Goal: Task Accomplishment & Management: Use online tool/utility

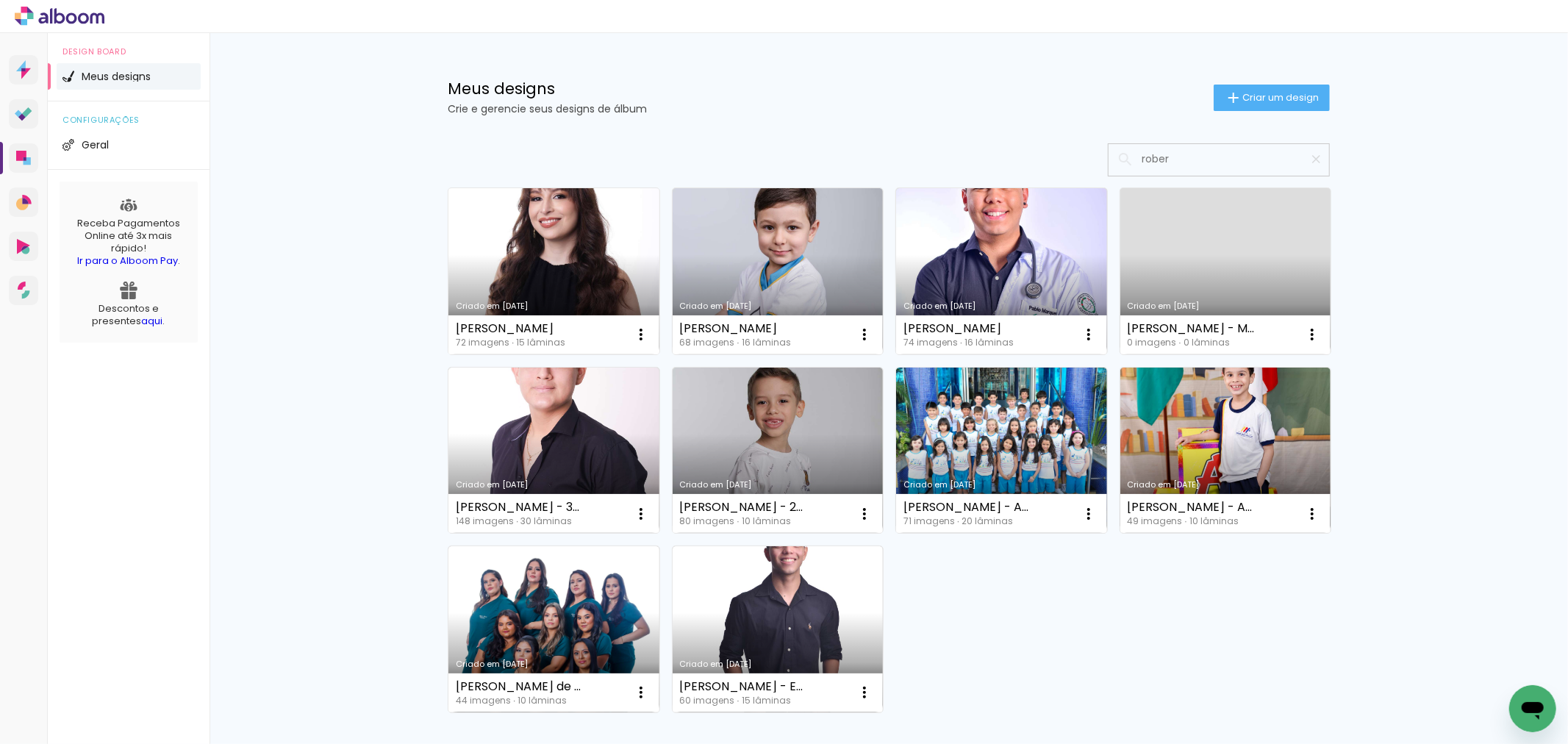
type input "rober"
type paper-input "rober"
click at [545, 233] on link "Criado em [DATE]" at bounding box center [554, 271] width 211 height 166
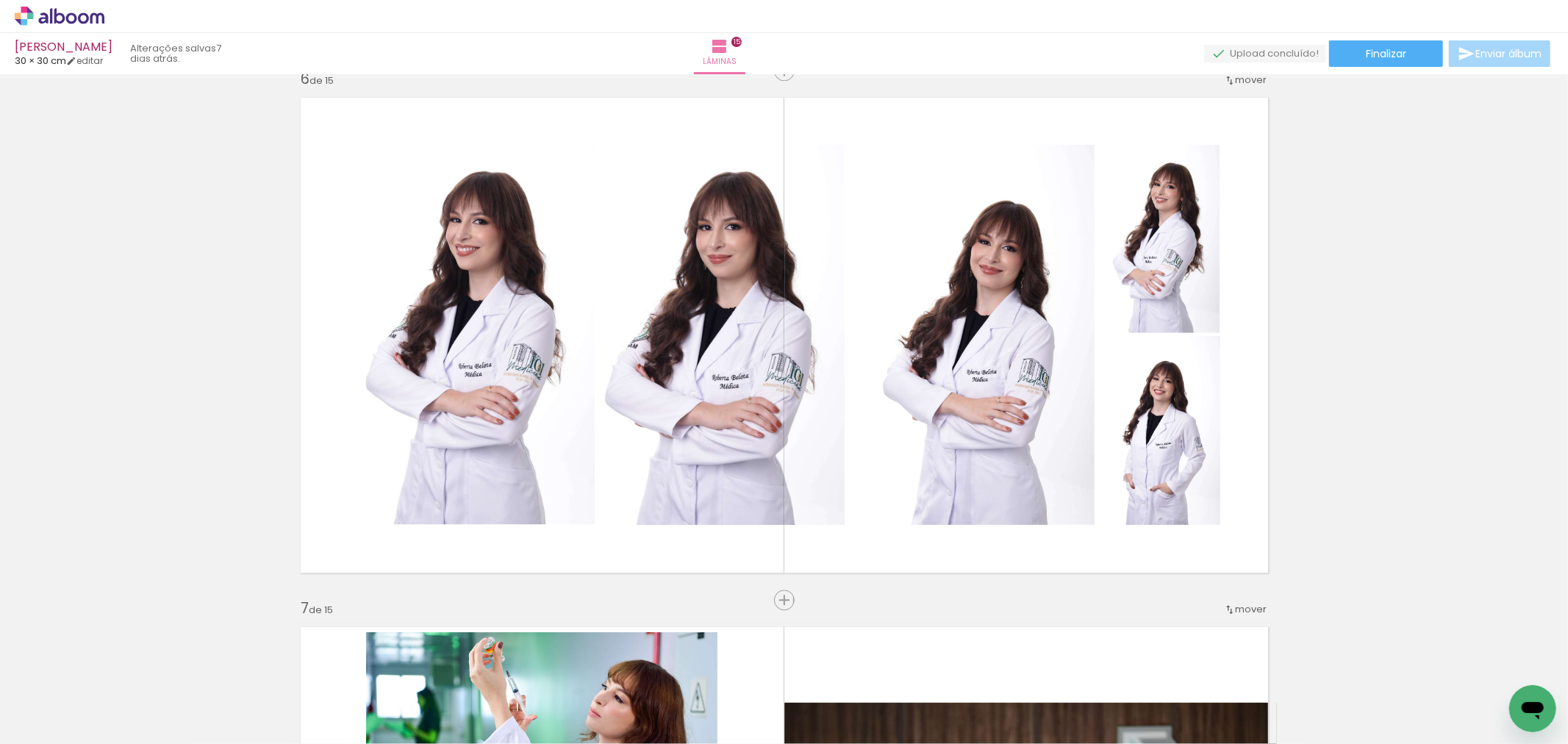
scroll to position [2695, 0]
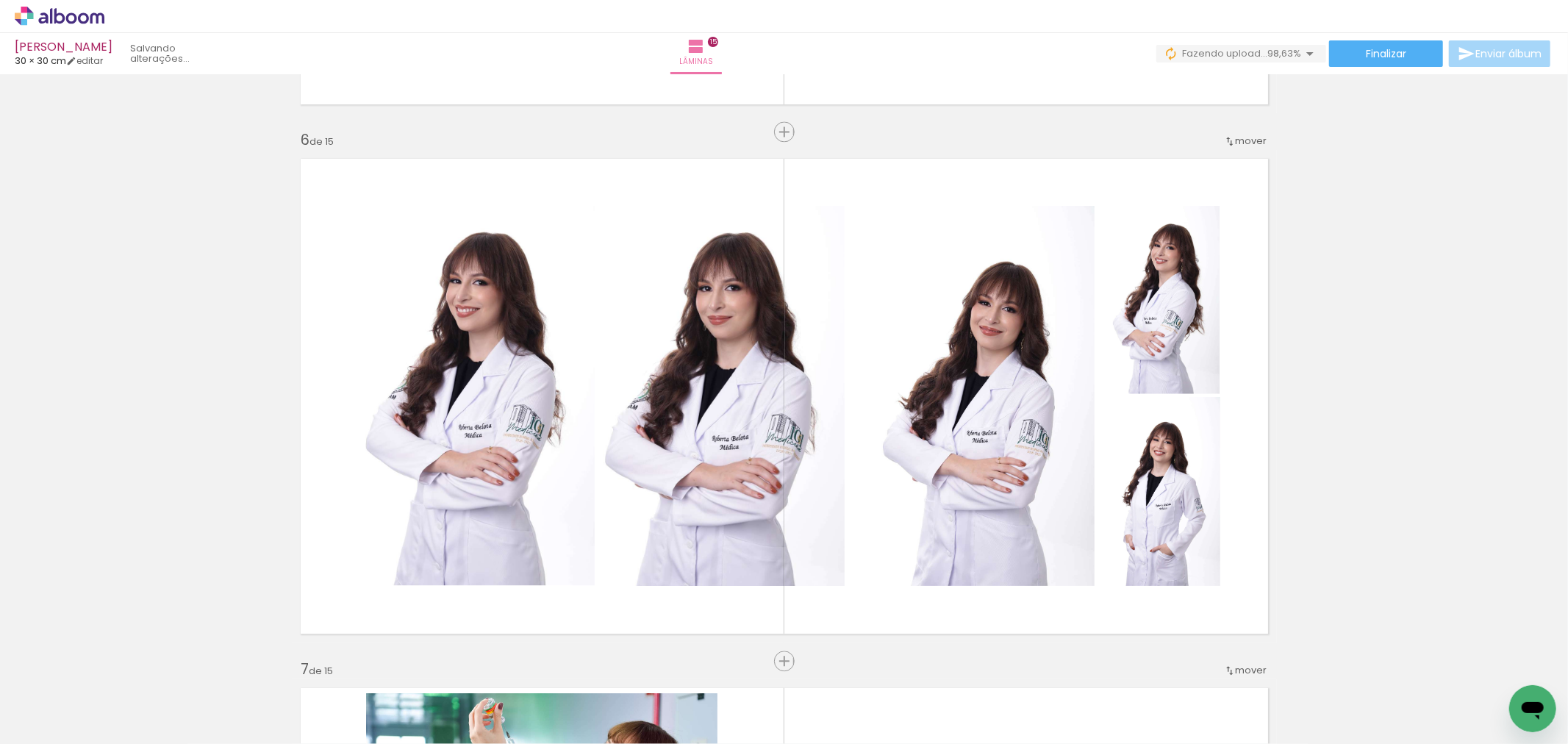
scroll to position [0, 4567]
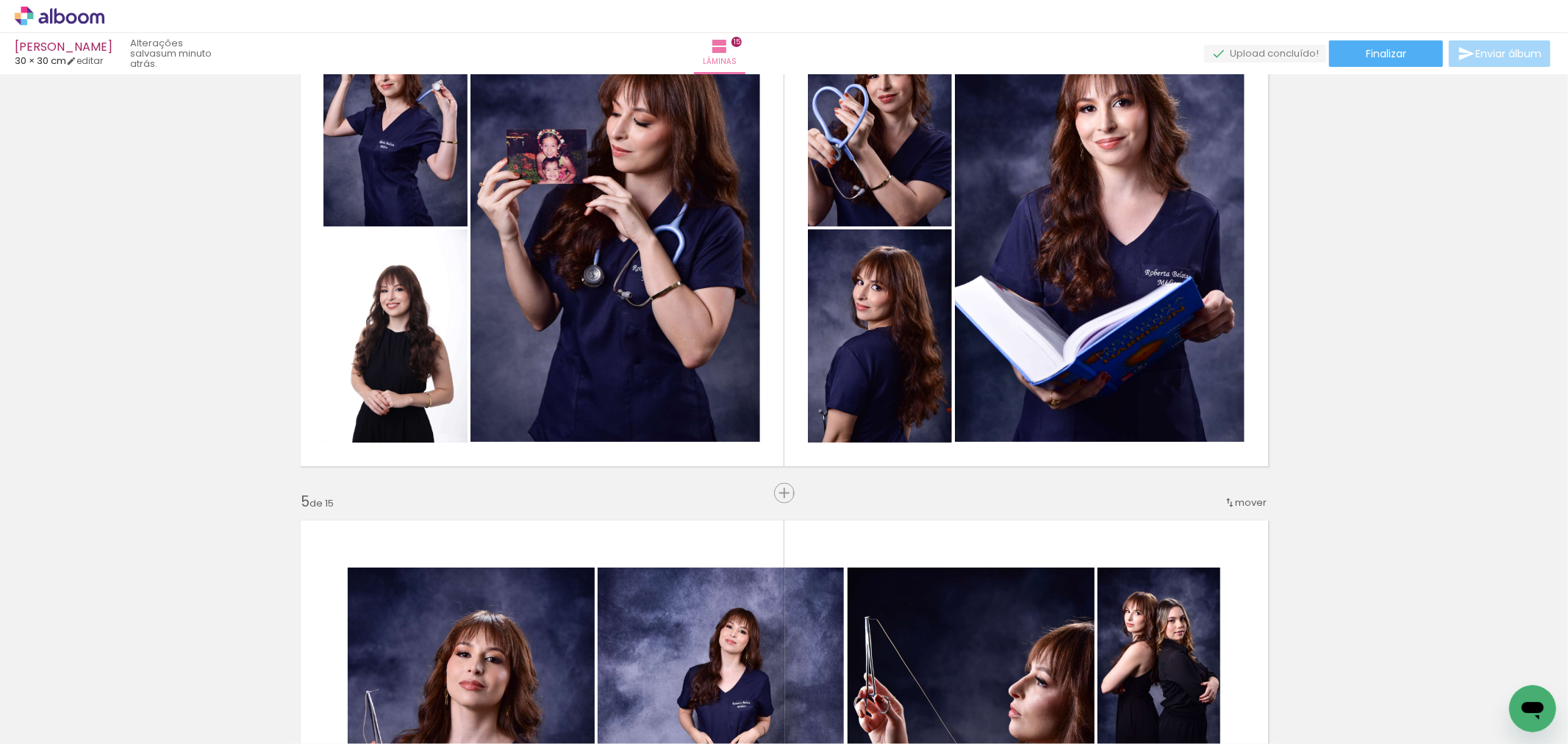
scroll to position [1715, 0]
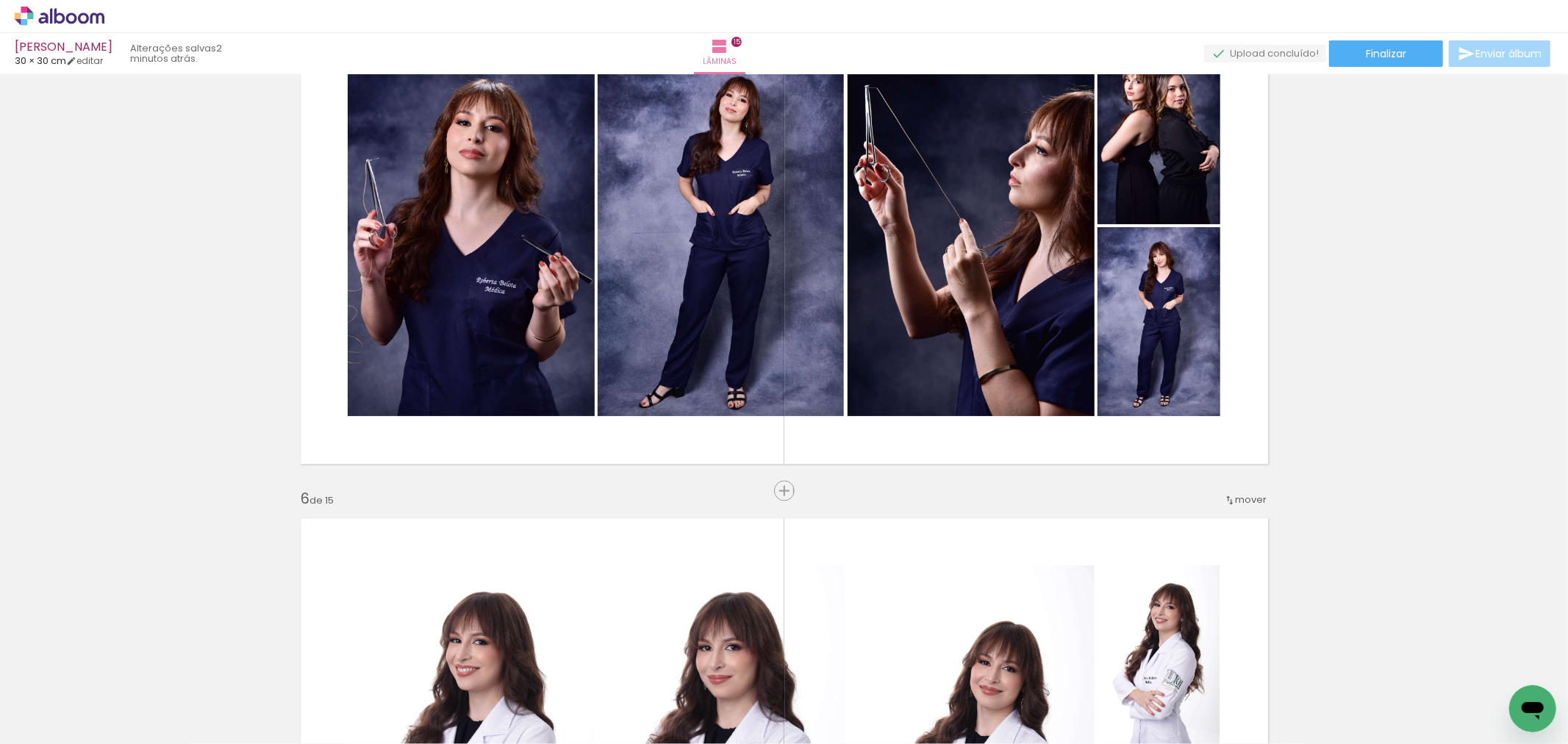
scroll to position [2205, 0]
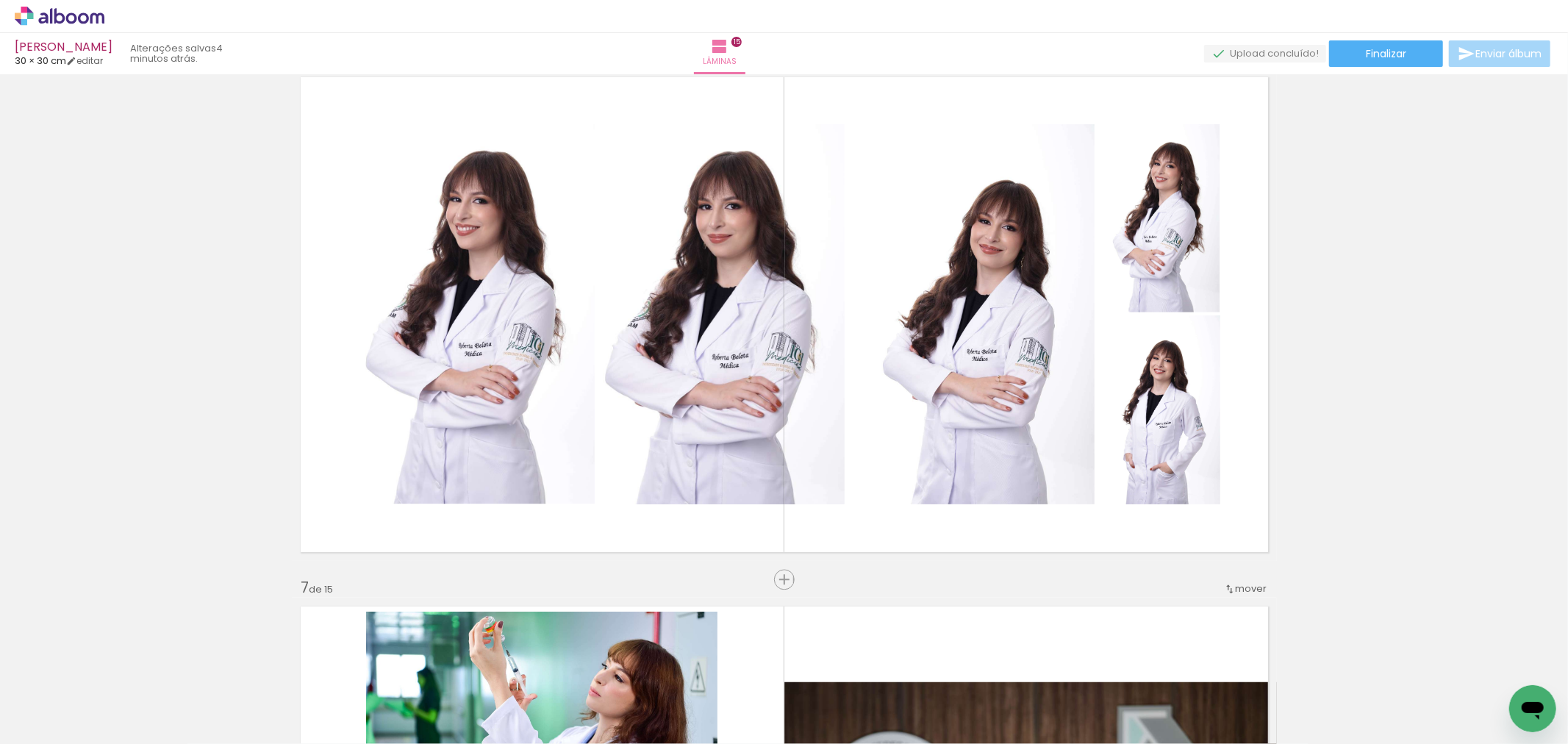
scroll to position [0, 4567]
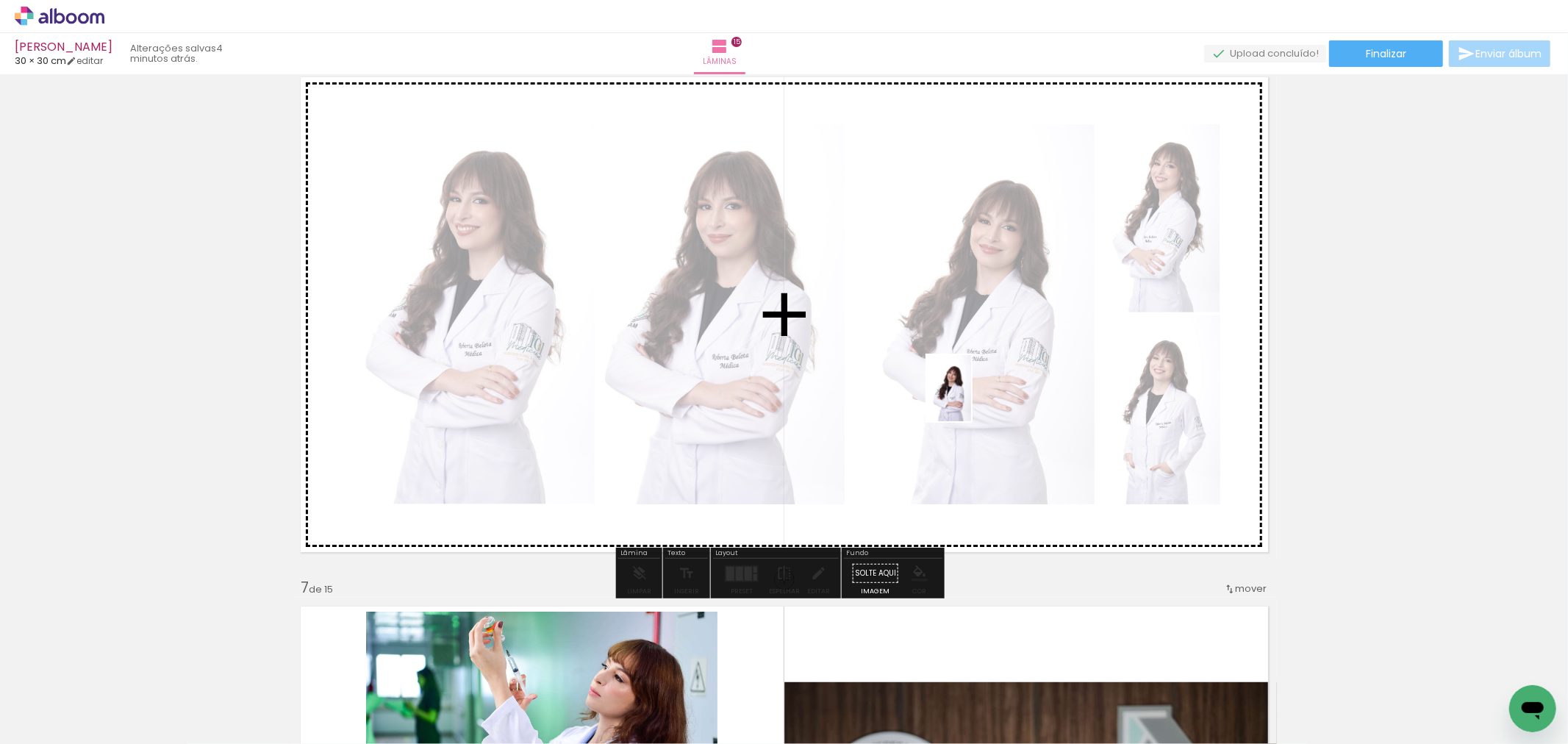
drag, startPoint x: 1498, startPoint y: 692, endPoint x: 905, endPoint y: 391, distance: 665.0
click at [876, 382] on quentale-workspace at bounding box center [784, 372] width 1568 height 744
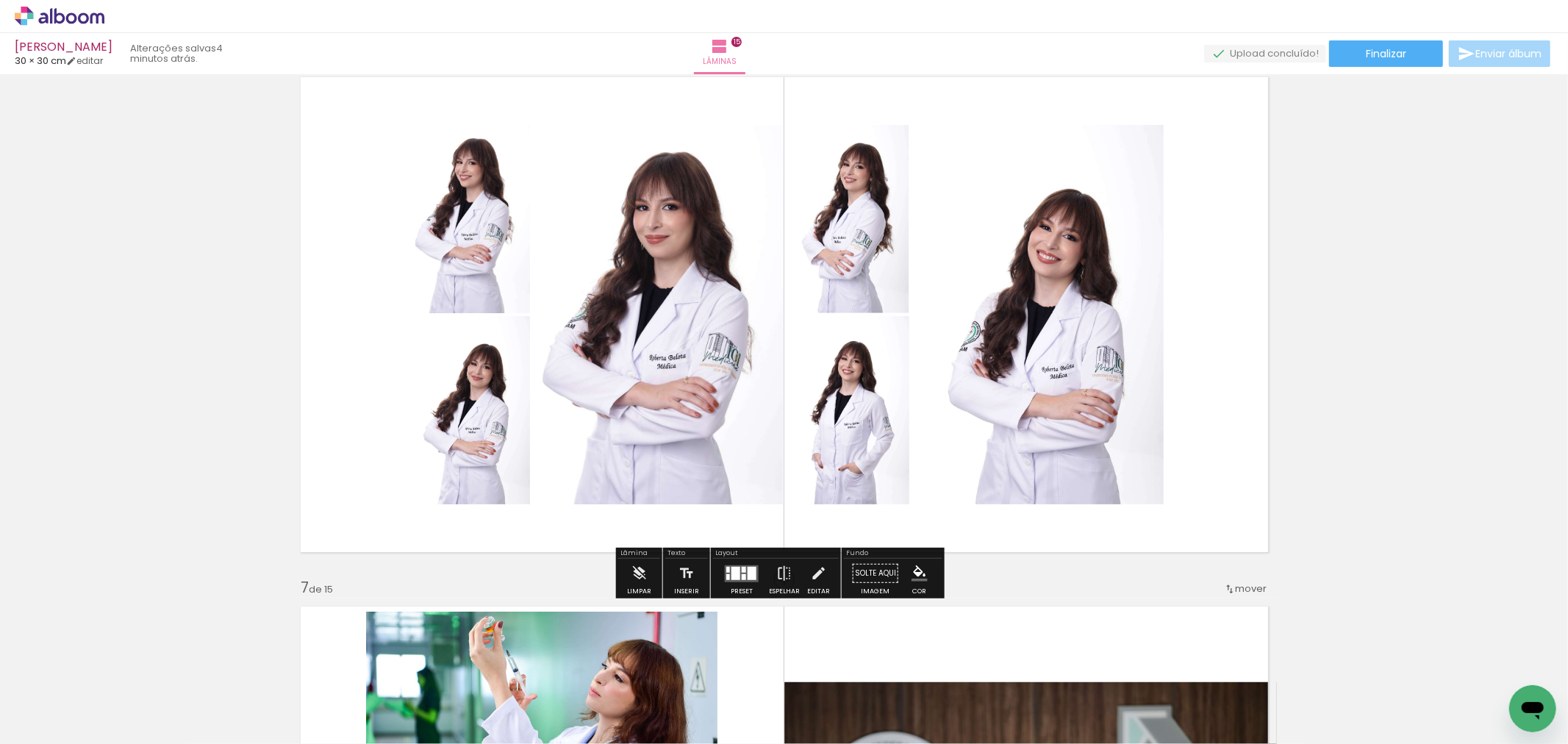
click at [748, 569] on div at bounding box center [752, 572] width 9 height 13
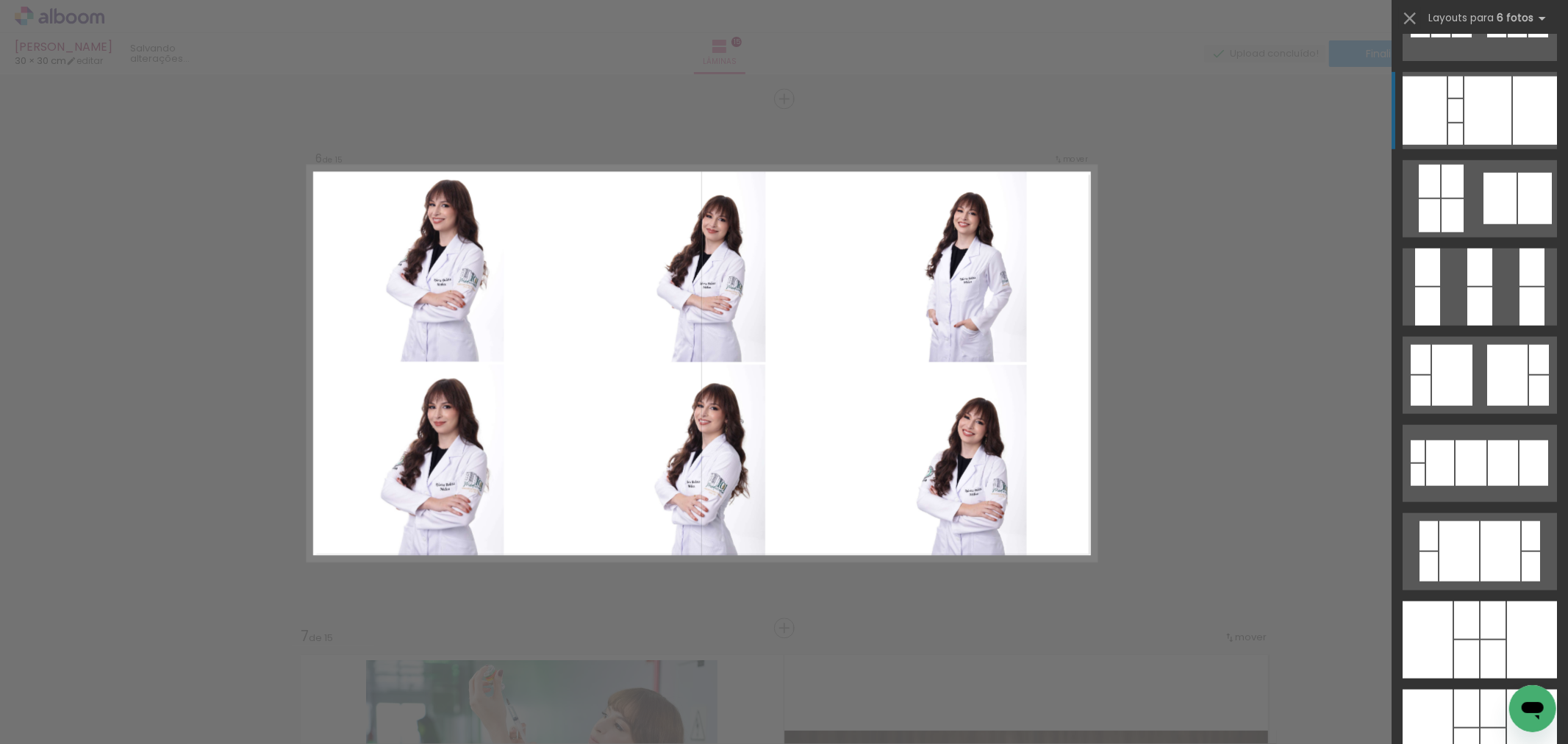
scroll to position [1225, 0]
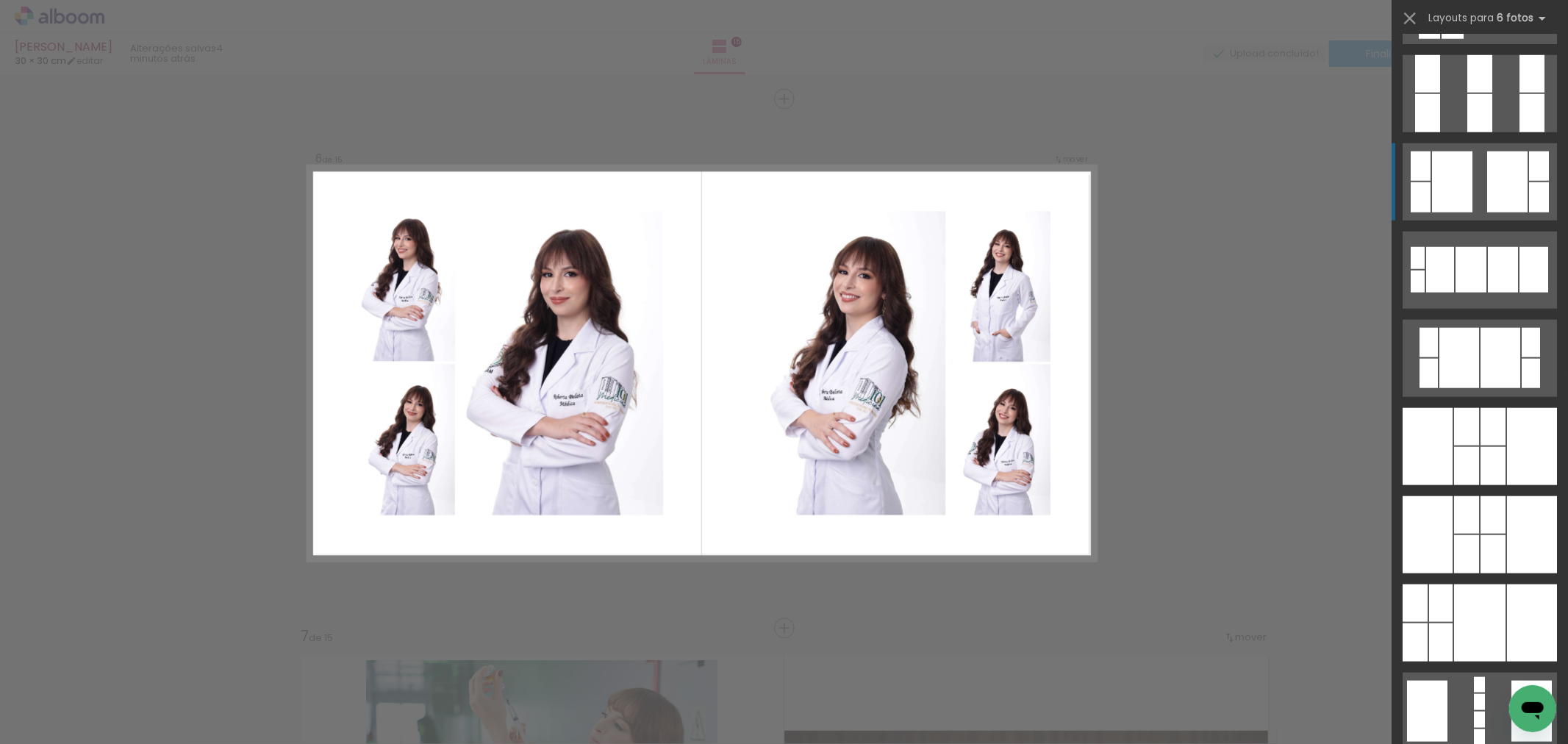
click at [1487, 191] on div at bounding box center [1508, 182] width 41 height 61
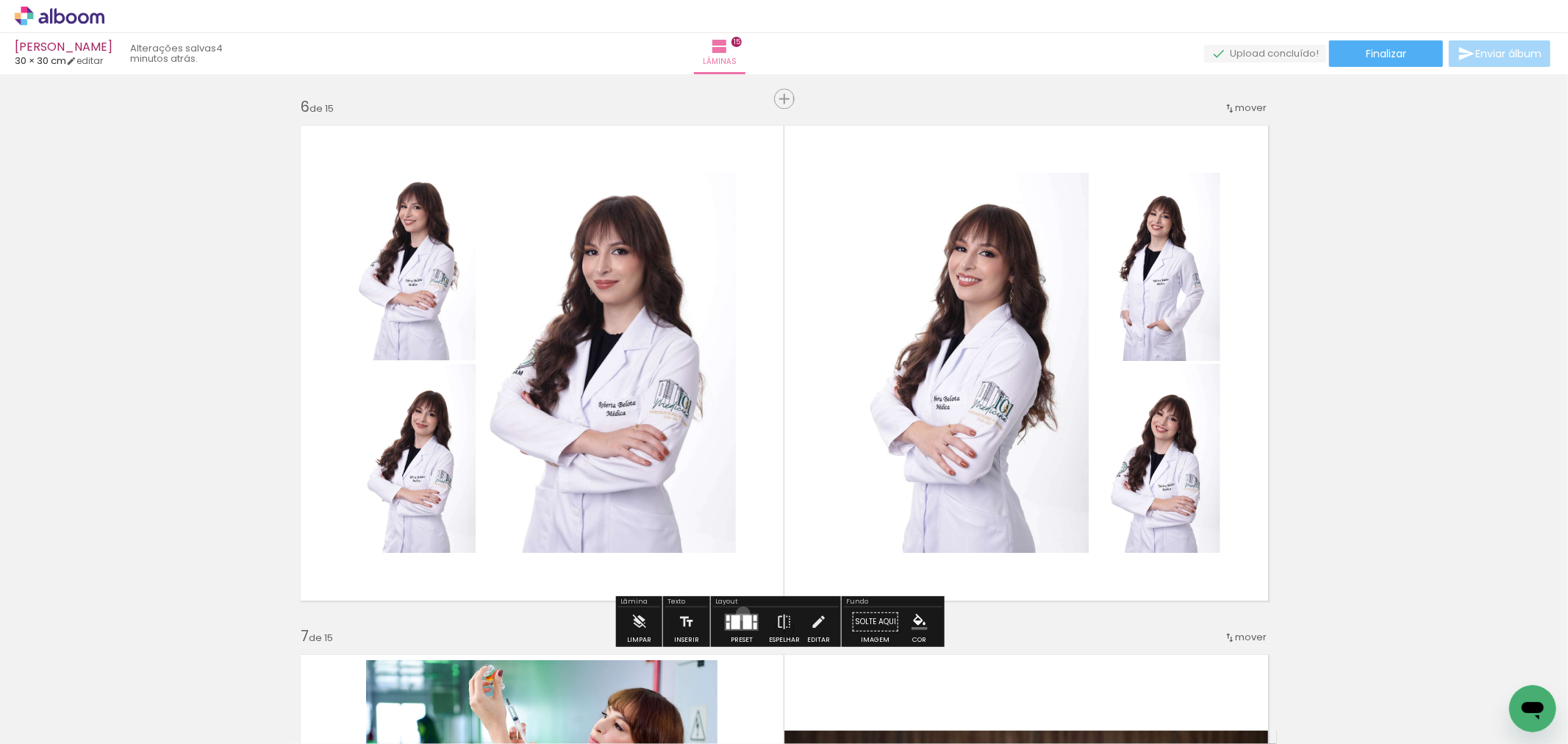
click at [739, 613] on quentale-layouter at bounding box center [741, 622] width 34 height 17
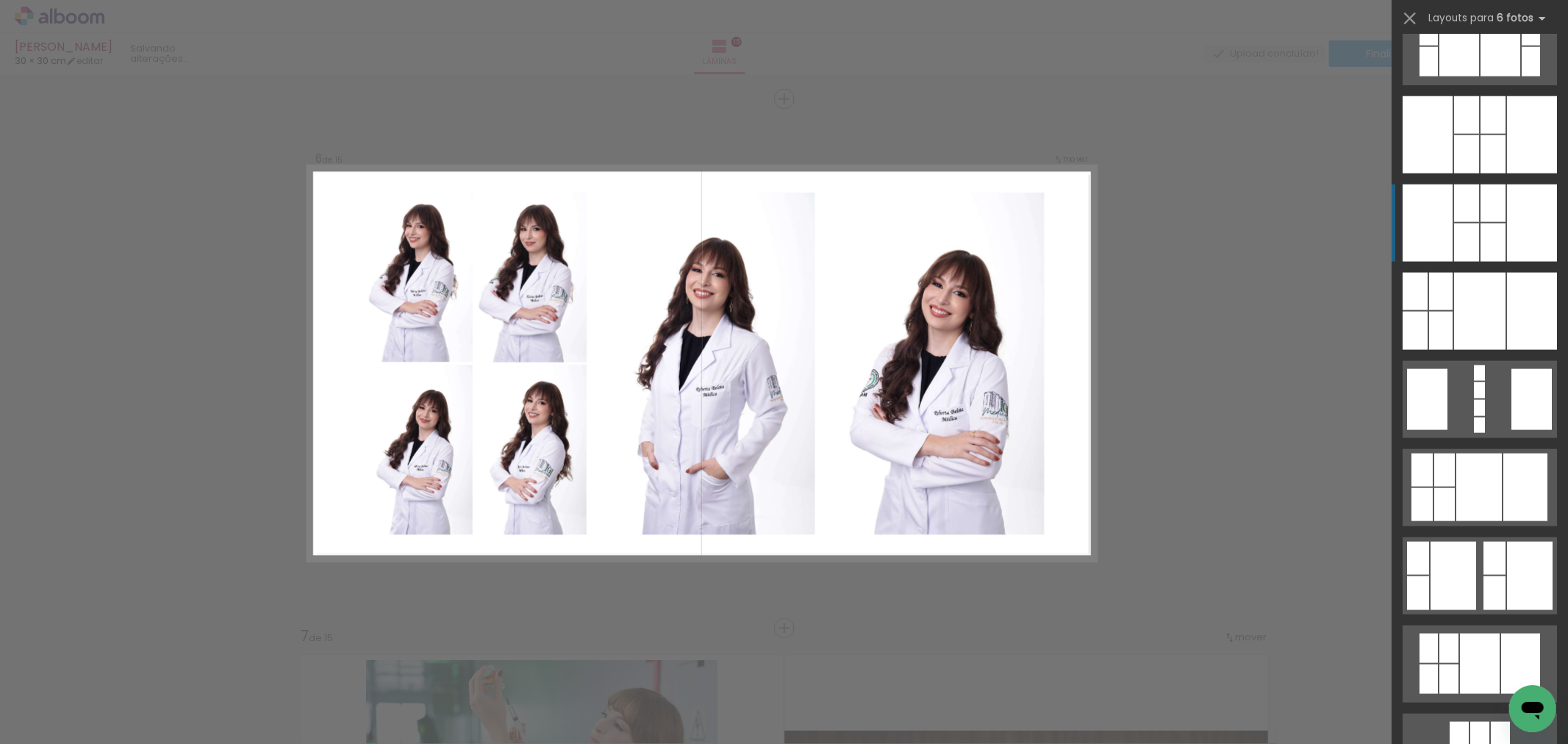
scroll to position [1568, 0]
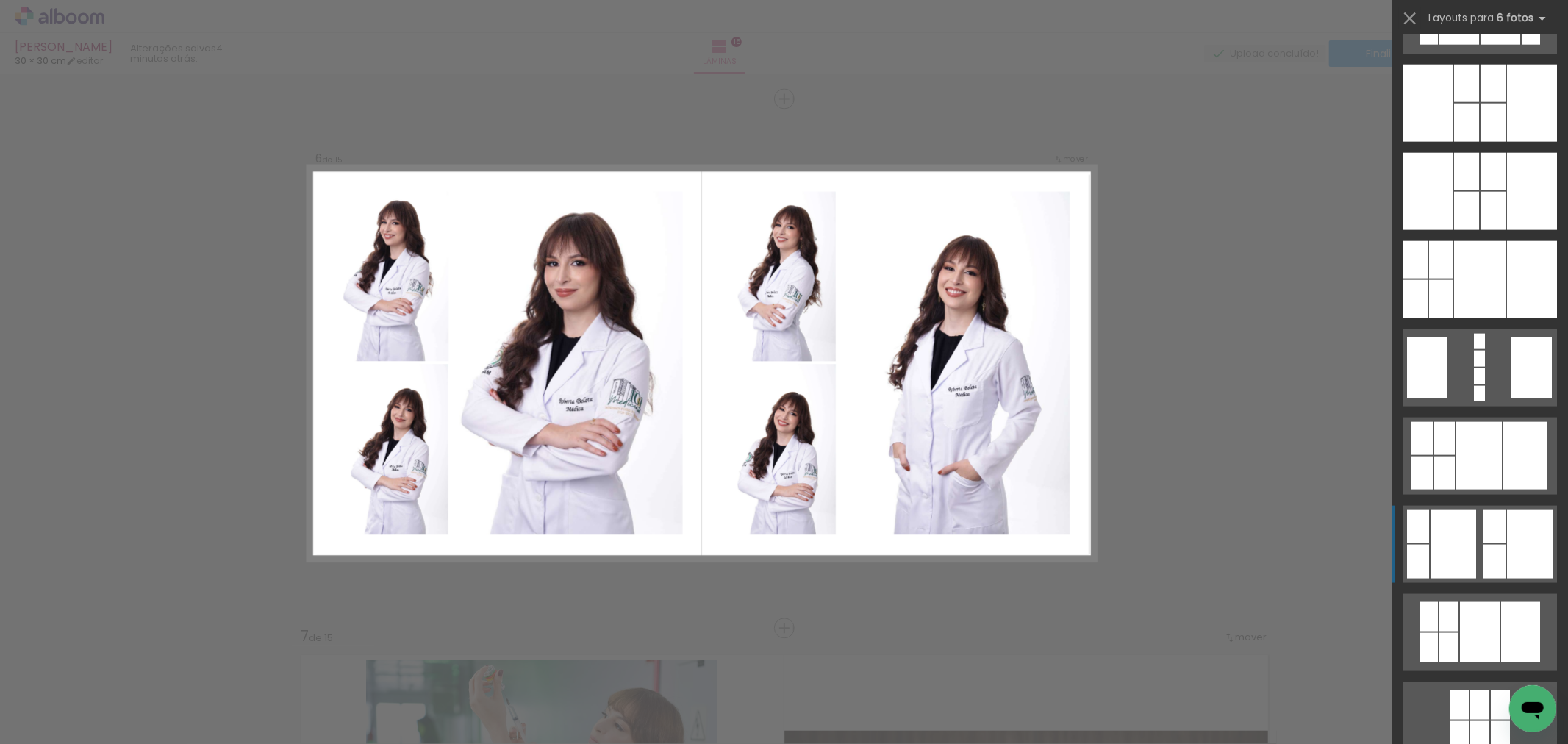
click at [1435, 517] on div at bounding box center [1454, 544] width 45 height 68
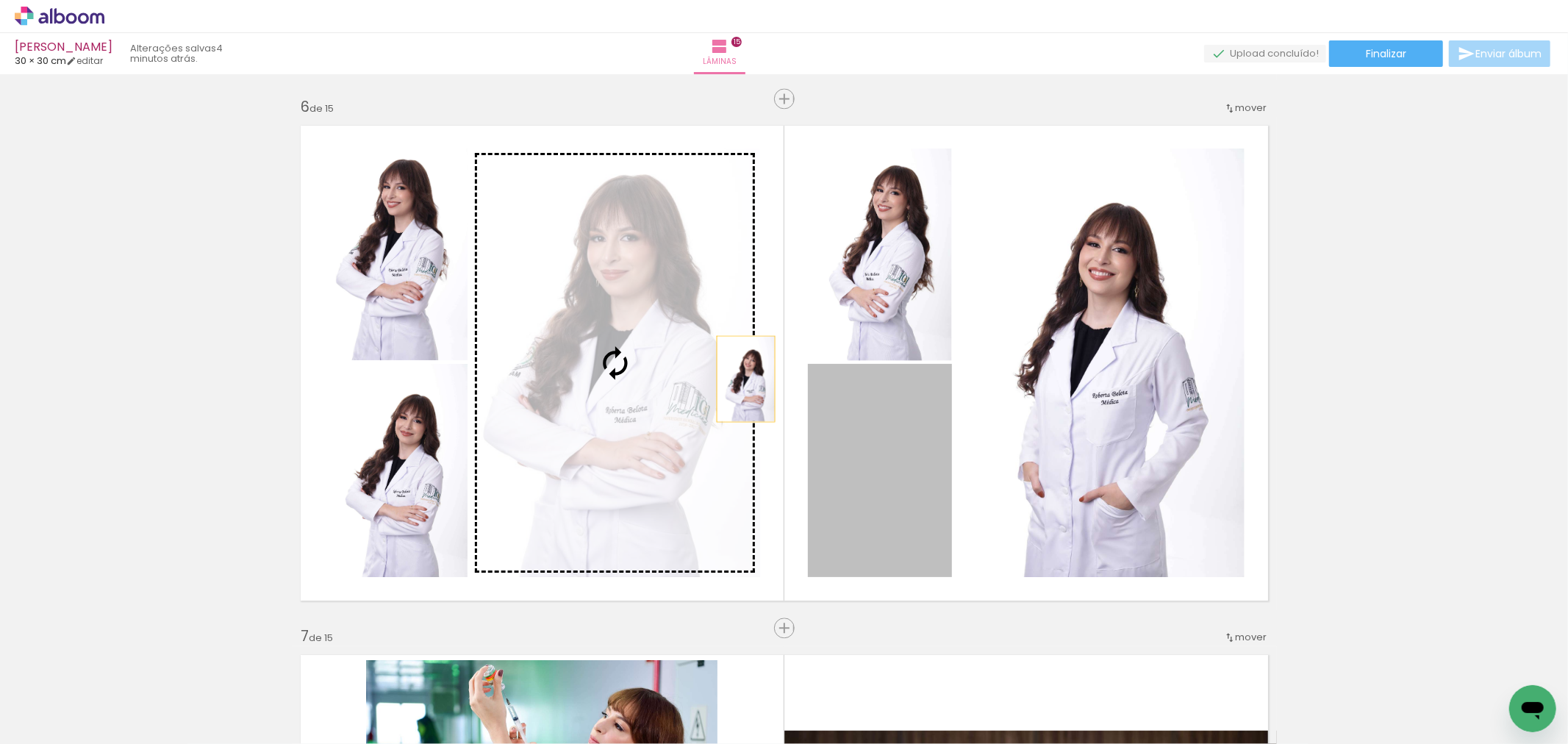
drag, startPoint x: 887, startPoint y: 436, endPoint x: 706, endPoint y: 362, distance: 195.5
click at [0, 0] on slot at bounding box center [0, 0] width 0 height 0
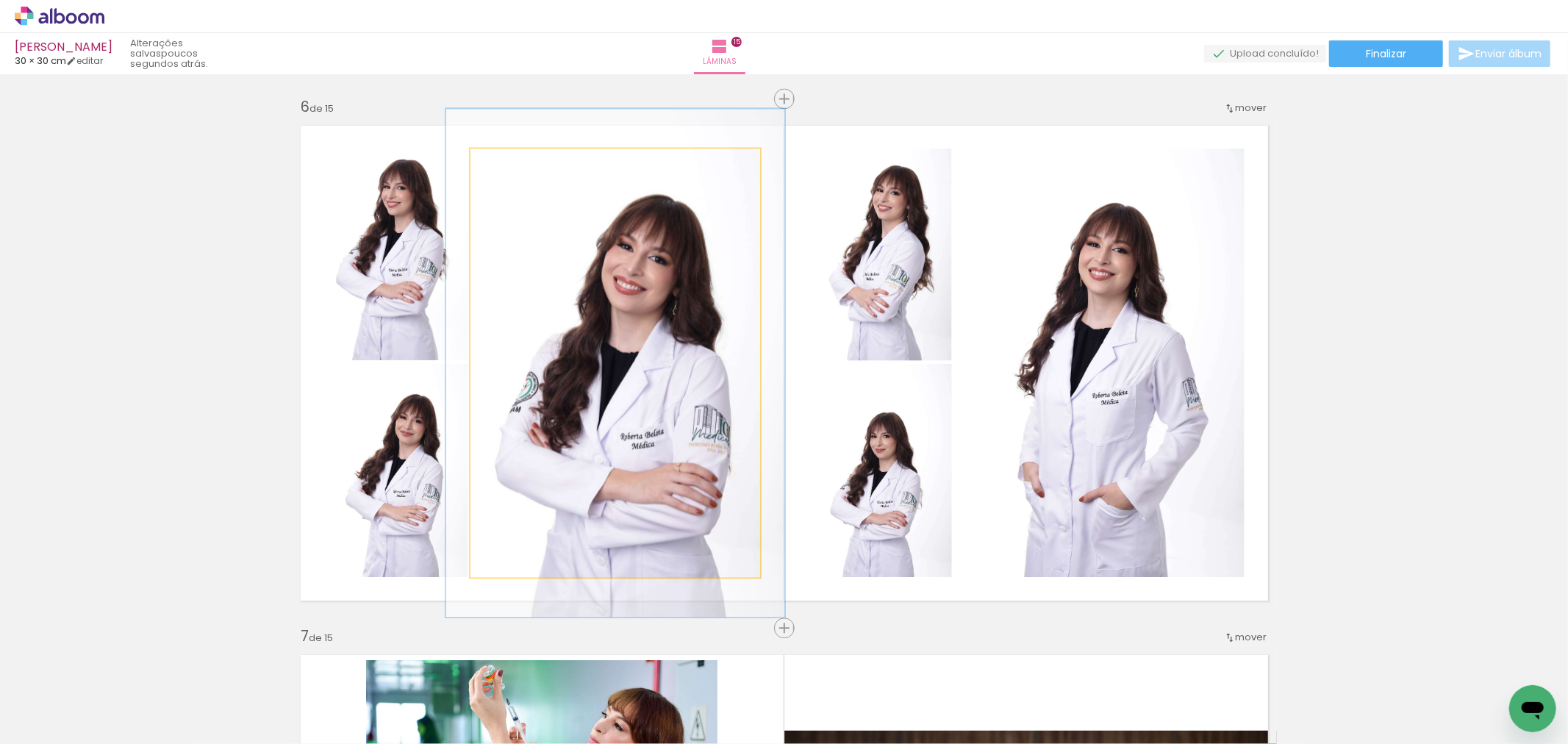
drag, startPoint x: 500, startPoint y: 164, endPoint x: 509, endPoint y: 166, distance: 9.2
type paper-slider "117"
click at [509, 166] on div at bounding box center [513, 164] width 13 height 13
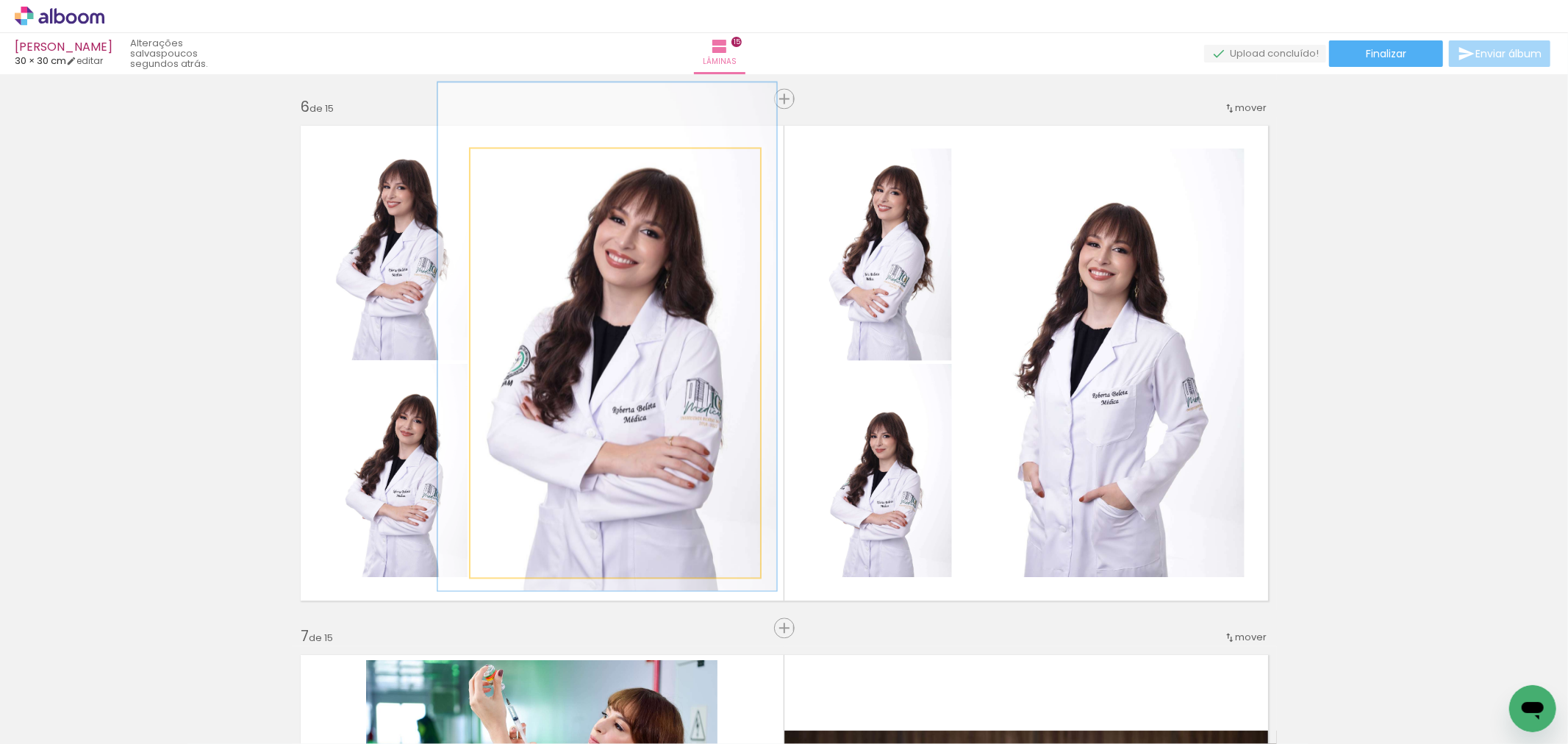
drag, startPoint x: 641, startPoint y: 317, endPoint x: 634, endPoint y: 295, distance: 23.1
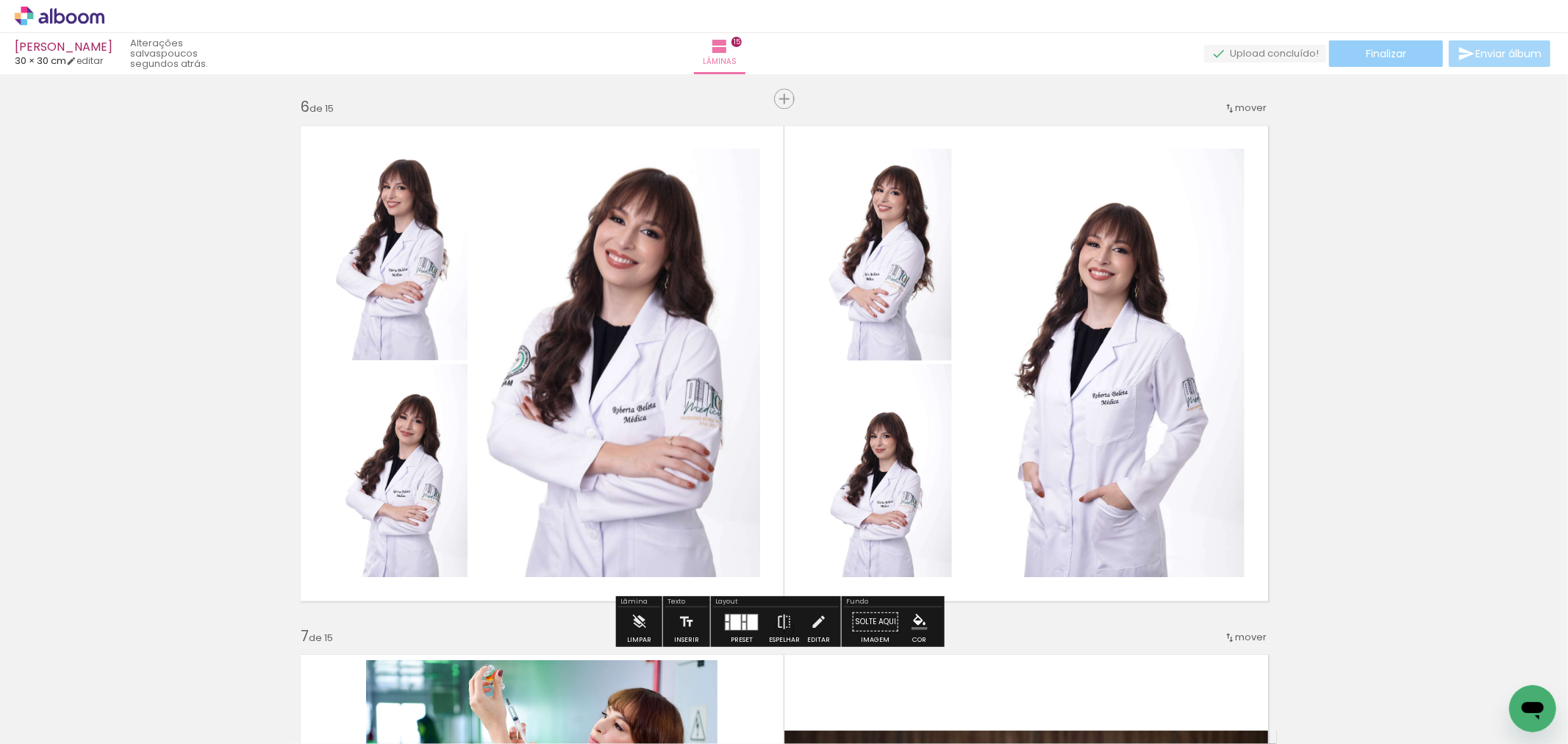
click at [1353, 44] on paper-button "Finalizar" at bounding box center [1386, 54] width 114 height 27
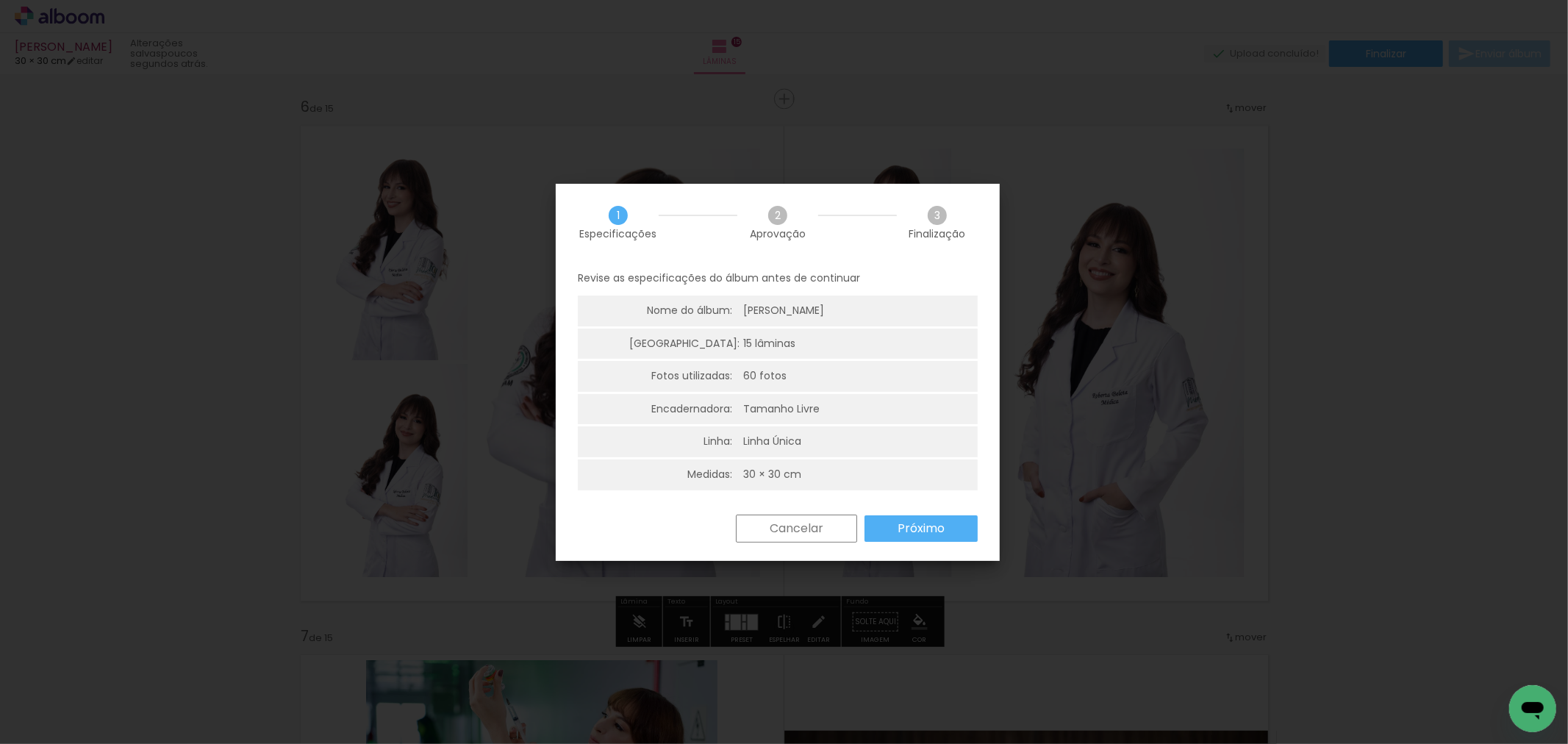
click at [0, 0] on slot "Próximo" at bounding box center [0, 0] width 0 height 0
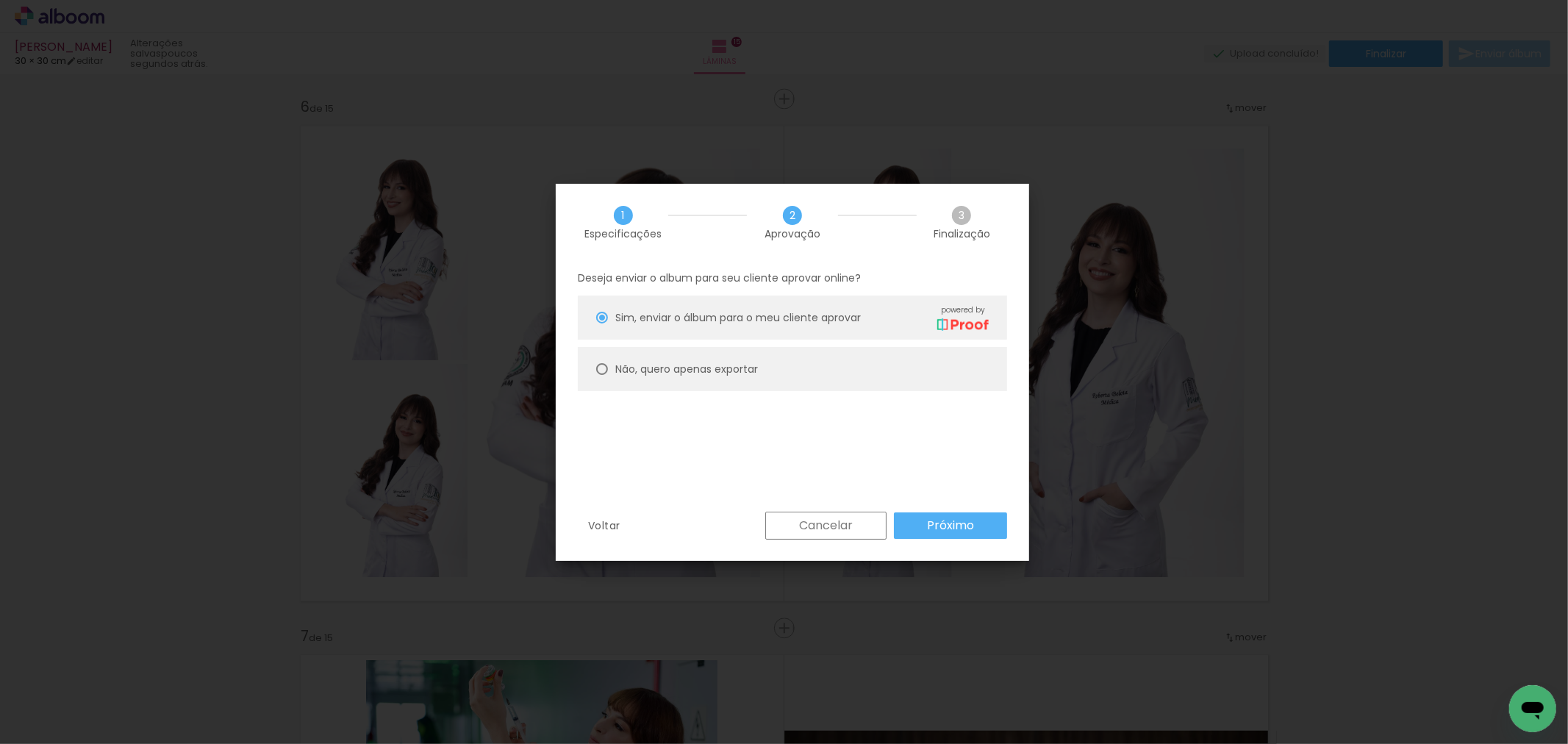
click at [0, 0] on slot "Não, quero apenas exportar" at bounding box center [0, 0] width 0 height 0
type paper-radio-button "on"
click at [916, 507] on div "Deseja enviar o album para seu cliente aprovar online? Sim, enviar o álbum para…" at bounding box center [793, 386] width 473 height 251
click at [917, 533] on paper-button "Próximo" at bounding box center [950, 525] width 114 height 27
type input "Alta, 300 DPI"
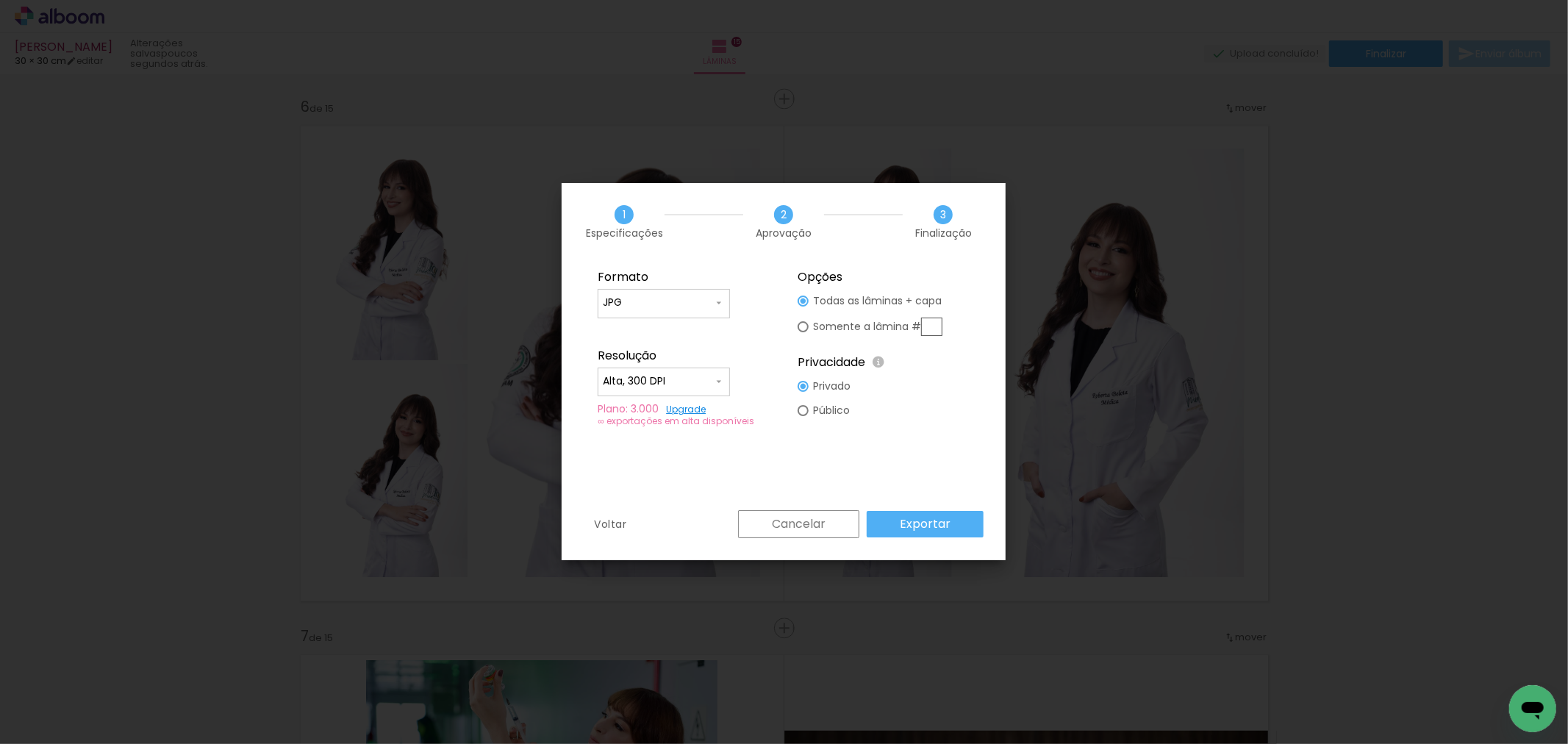
click at [938, 506] on div "Formato JPG PDF Resolução Alta, 300 DPI Baixa Plano: 3.000 Upgrade ∞ exportaçõe…" at bounding box center [783, 385] width 444 height 250
click at [944, 513] on paper-button "Exportar" at bounding box center [925, 524] width 117 height 27
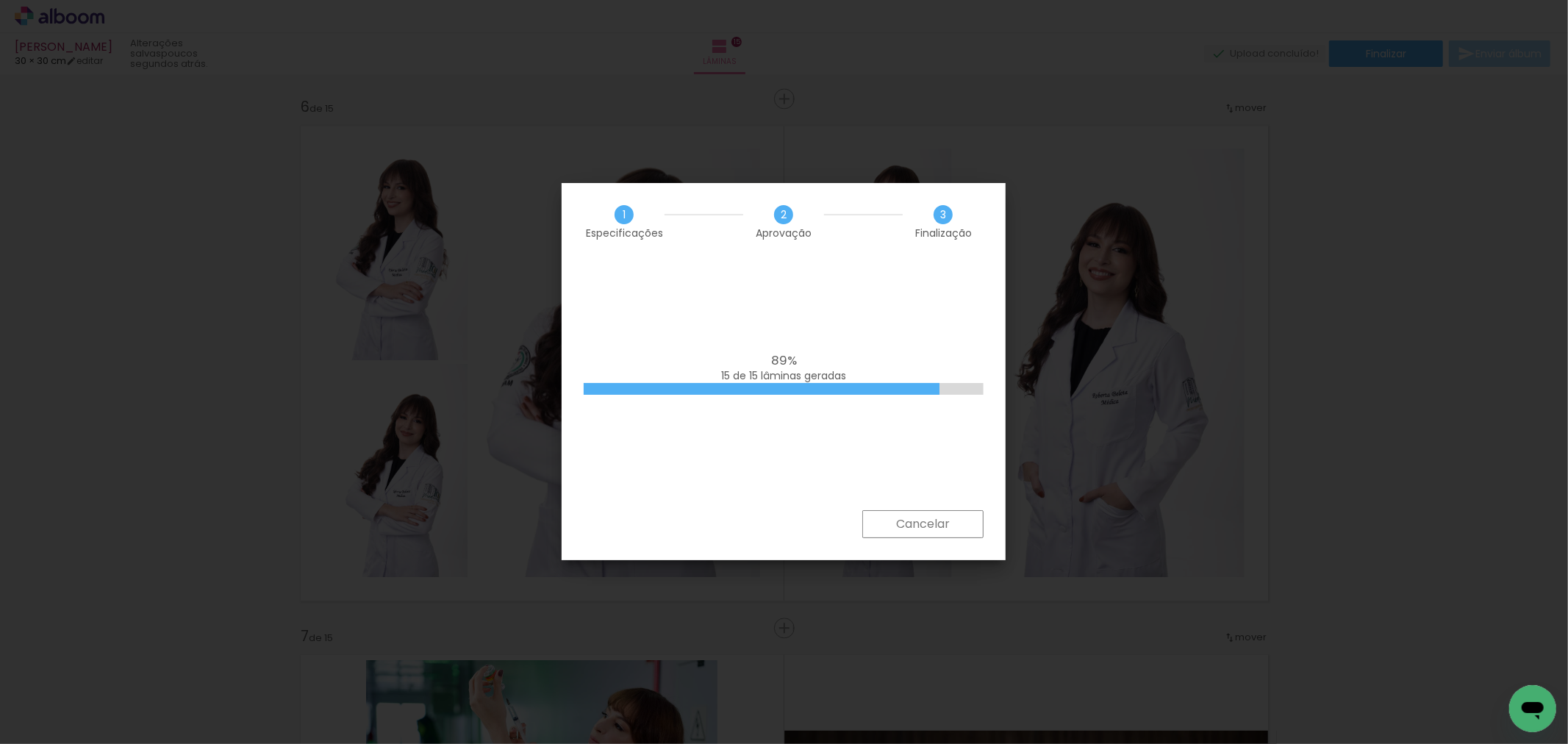
click at [600, 346] on div "89% 15 de 15 lâminas geradas" at bounding box center [783, 385] width 444 height 250
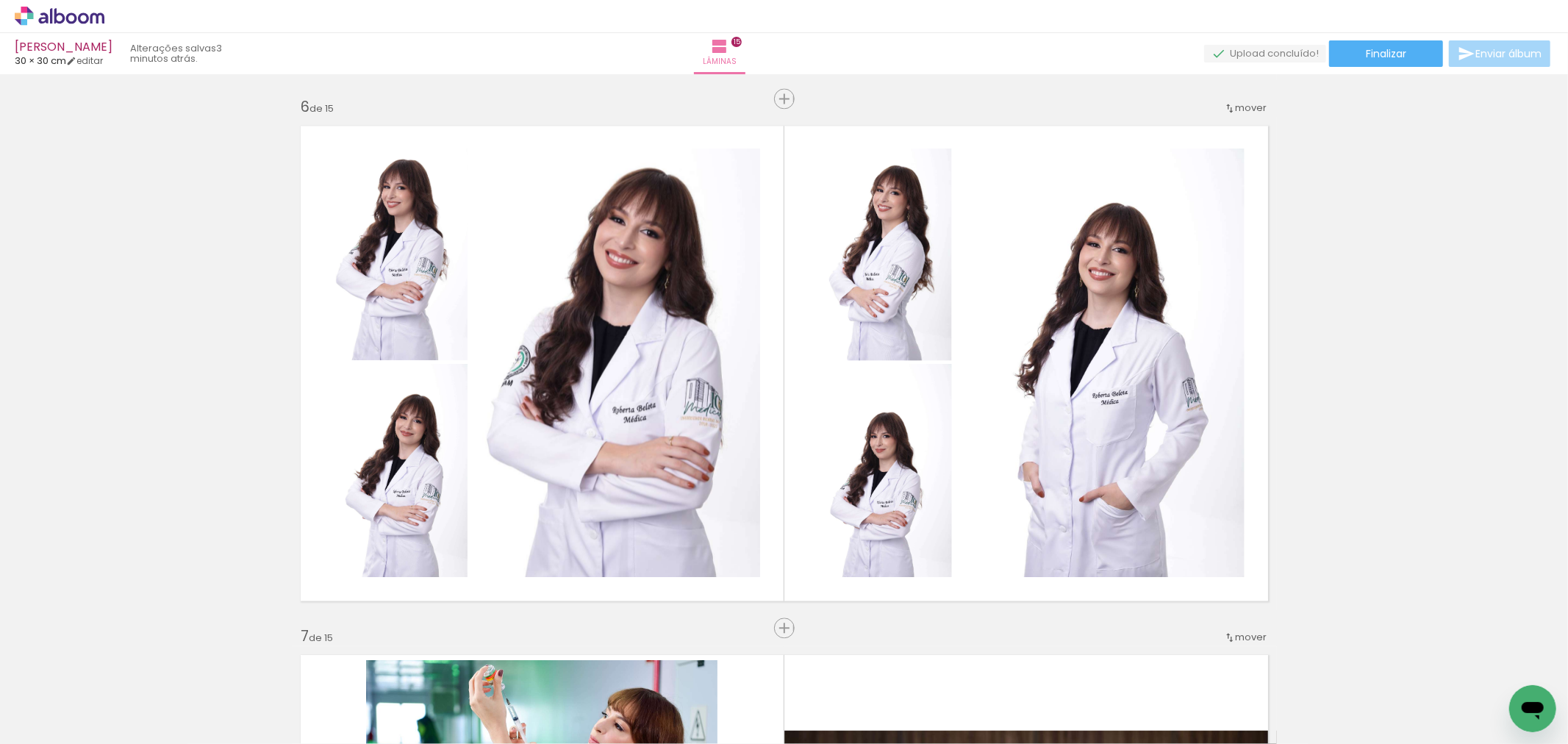
scroll to position [0, 4567]
